Goal: Information Seeking & Learning: Learn about a topic

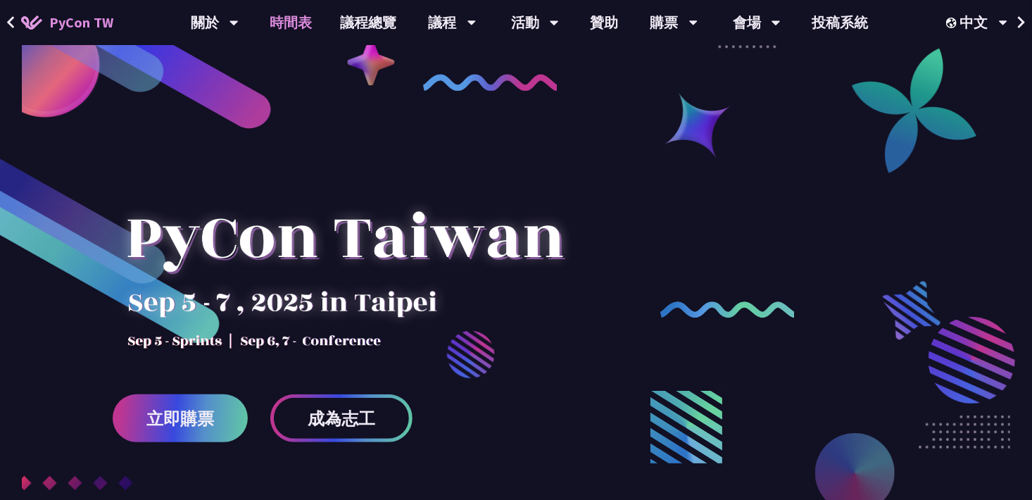
click at [301, 10] on link "時間表" at bounding box center [291, 22] width 70 height 45
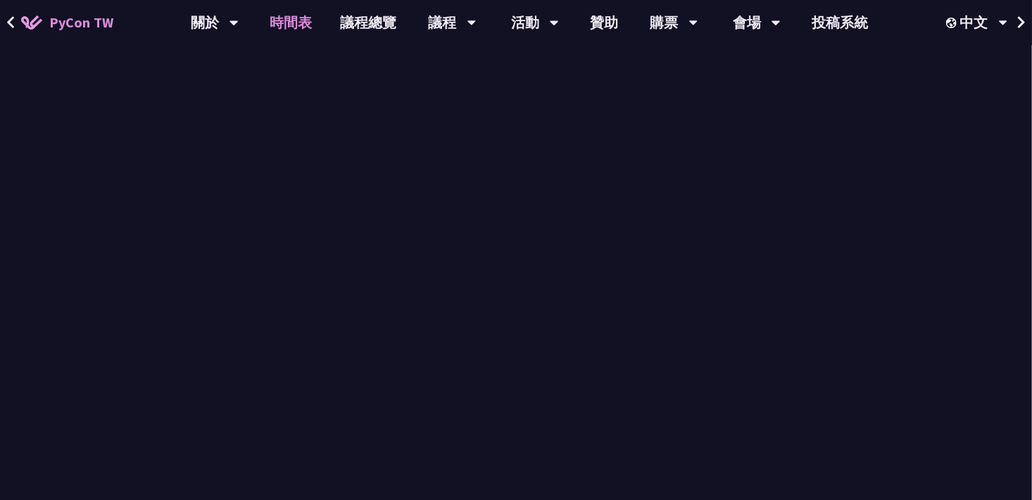
click at [301, 10] on link "時間表" at bounding box center [291, 22] width 70 height 45
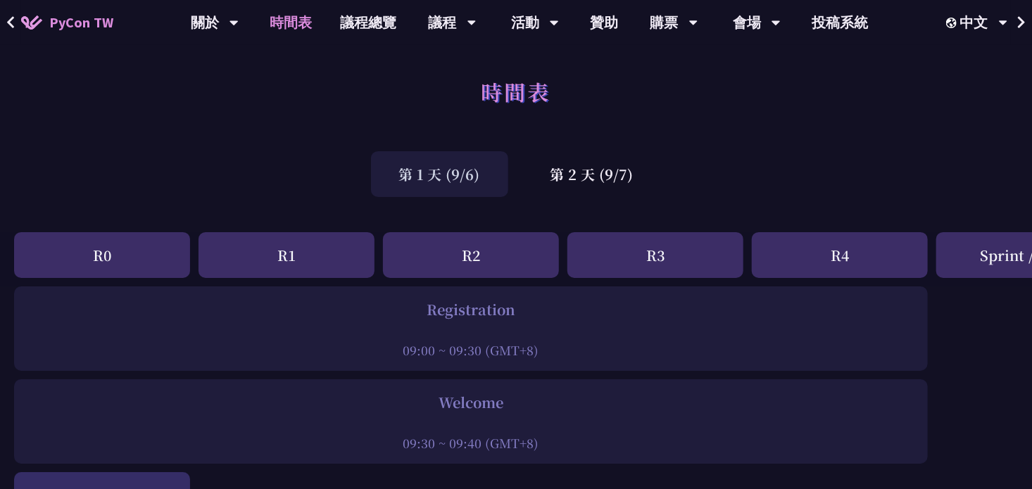
click at [453, 161] on div "第 1 天 (9/6)" at bounding box center [439, 174] width 137 height 46
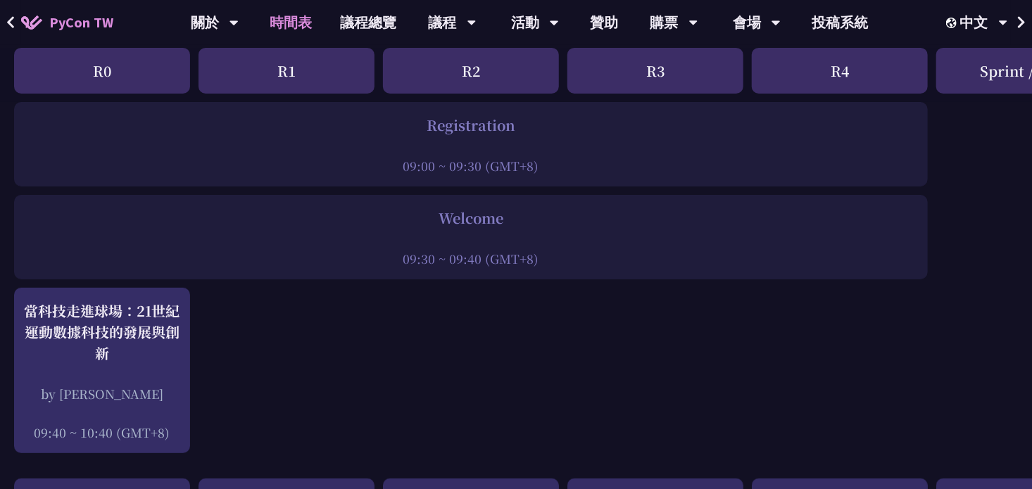
scroll to position [186, 0]
click at [475, 274] on div "Welcome 09:30 ~ 09:40 (GMT+8)" at bounding box center [471, 236] width 914 height 84
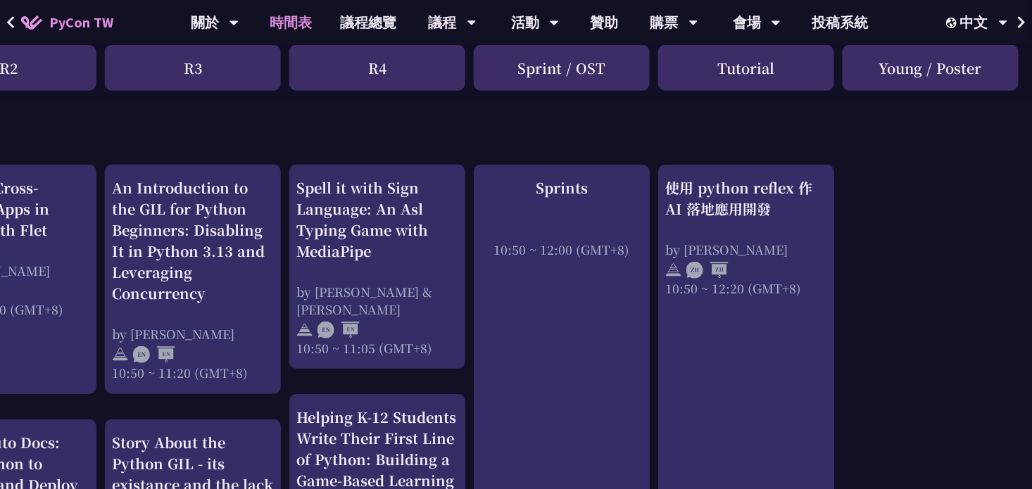
scroll to position [507, 463]
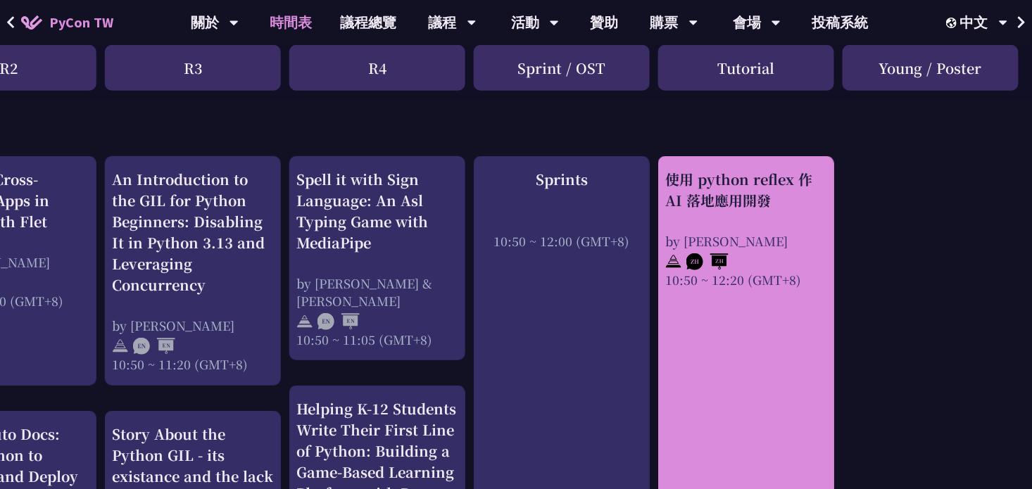
click at [692, 234] on div "by [PERSON_NAME]" at bounding box center [746, 241] width 162 height 18
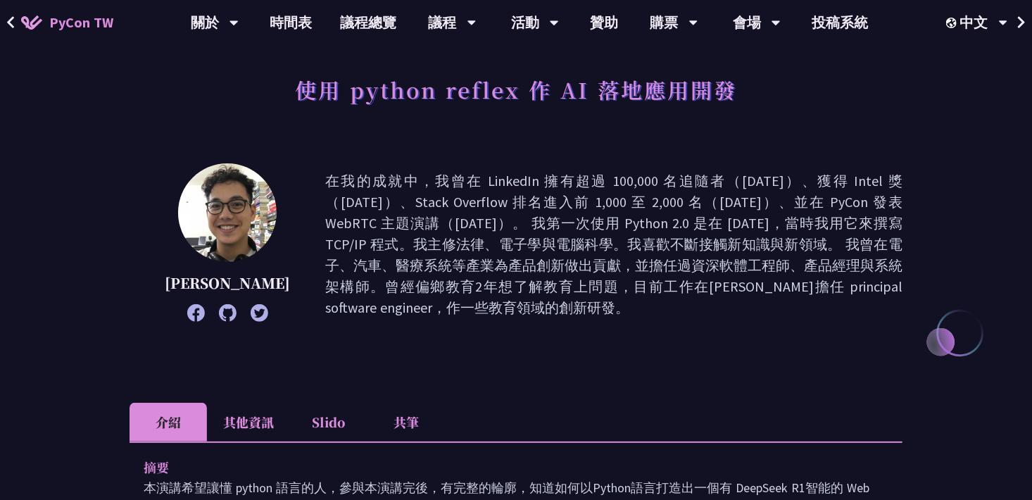
scroll to position [72, 0]
